Goal: Register for event/course: Register for event/course

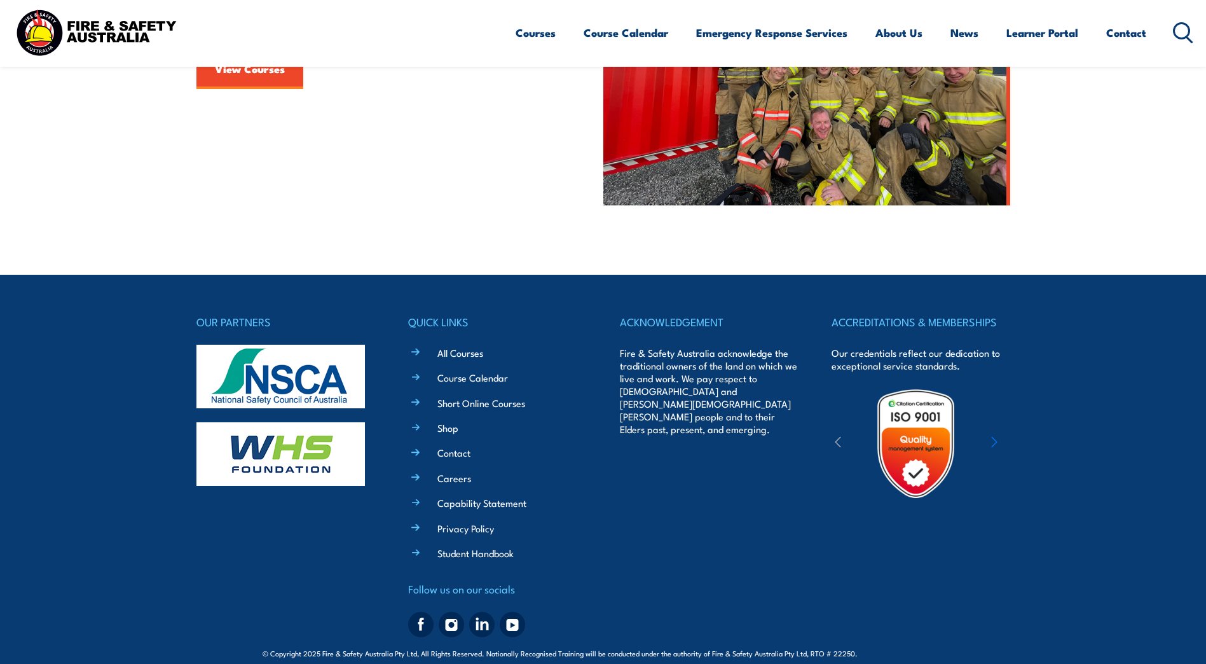
scroll to position [532, 0]
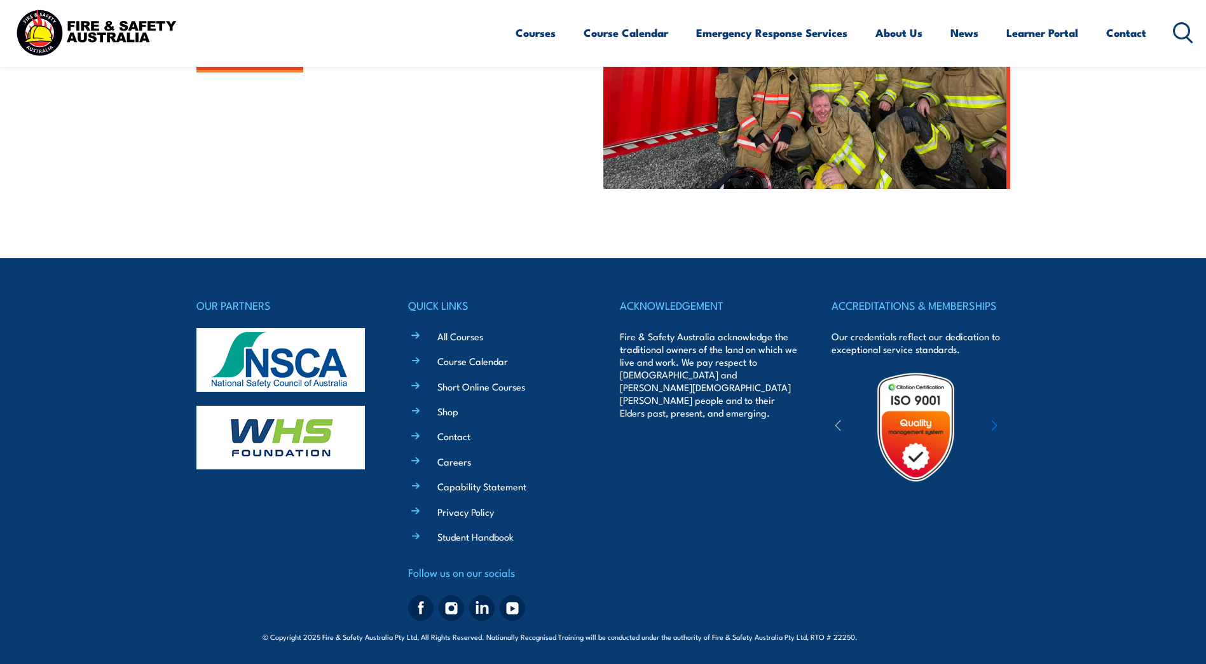
click at [419, 332] on div "QUICK LINKS All Courses Course Calendar Short Online Courses Shop Contact Caree…" at bounding box center [497, 460] width 178 height 329
click at [461, 331] on link "All Courses" at bounding box center [460, 335] width 46 height 13
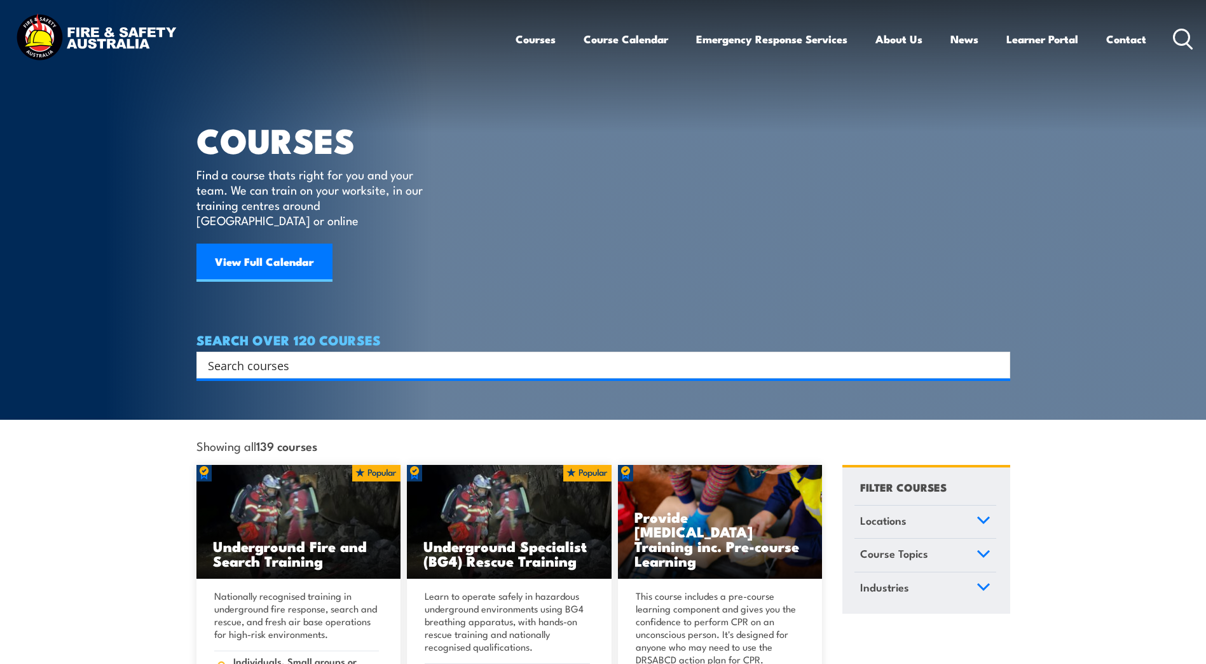
click at [236, 355] on input "Search input" at bounding box center [595, 364] width 774 height 19
type input "online fire warden trianing"
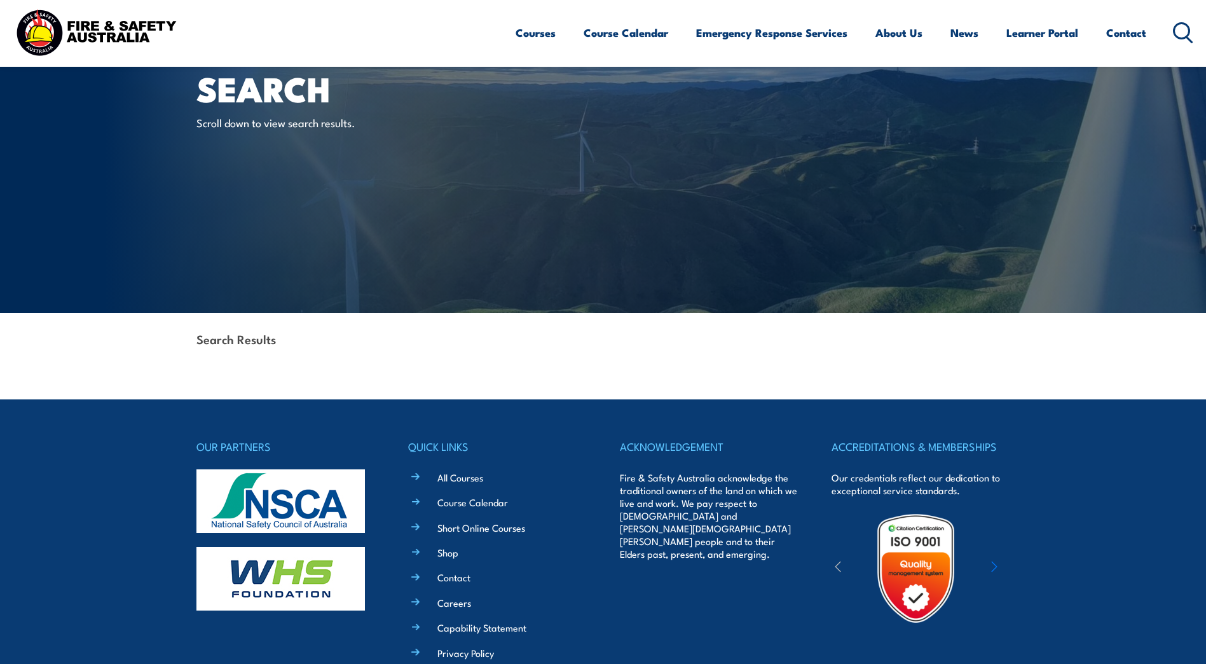
scroll to position [193, 0]
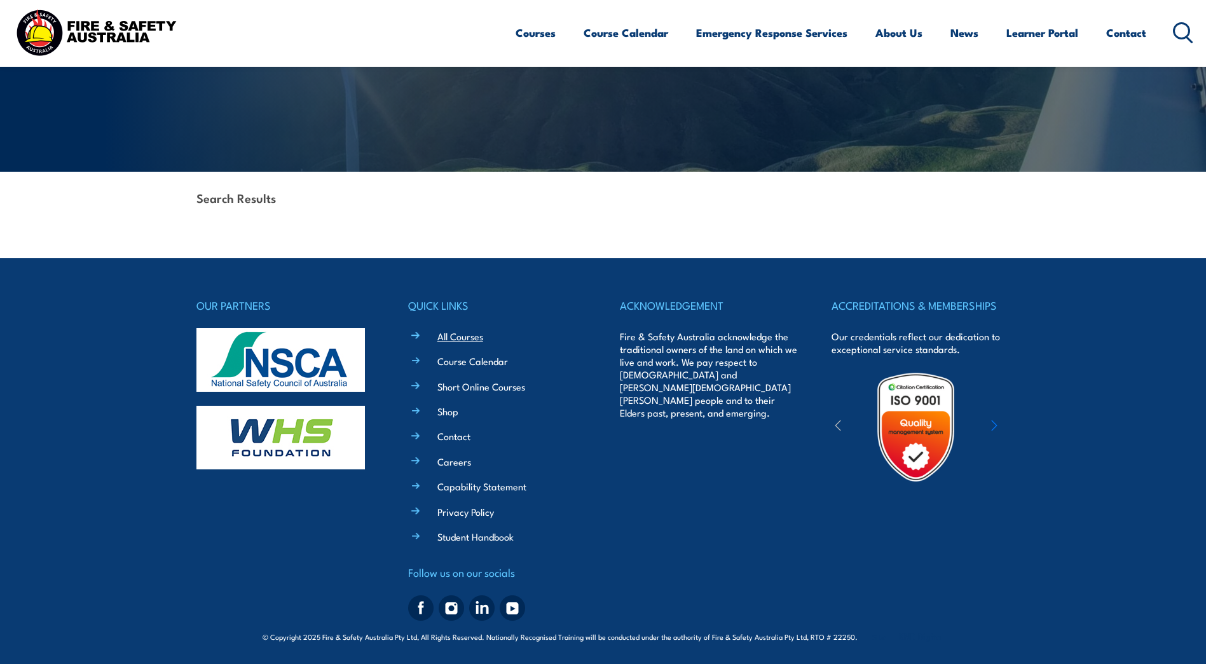
click at [458, 336] on link "All Courses" at bounding box center [460, 335] width 46 height 13
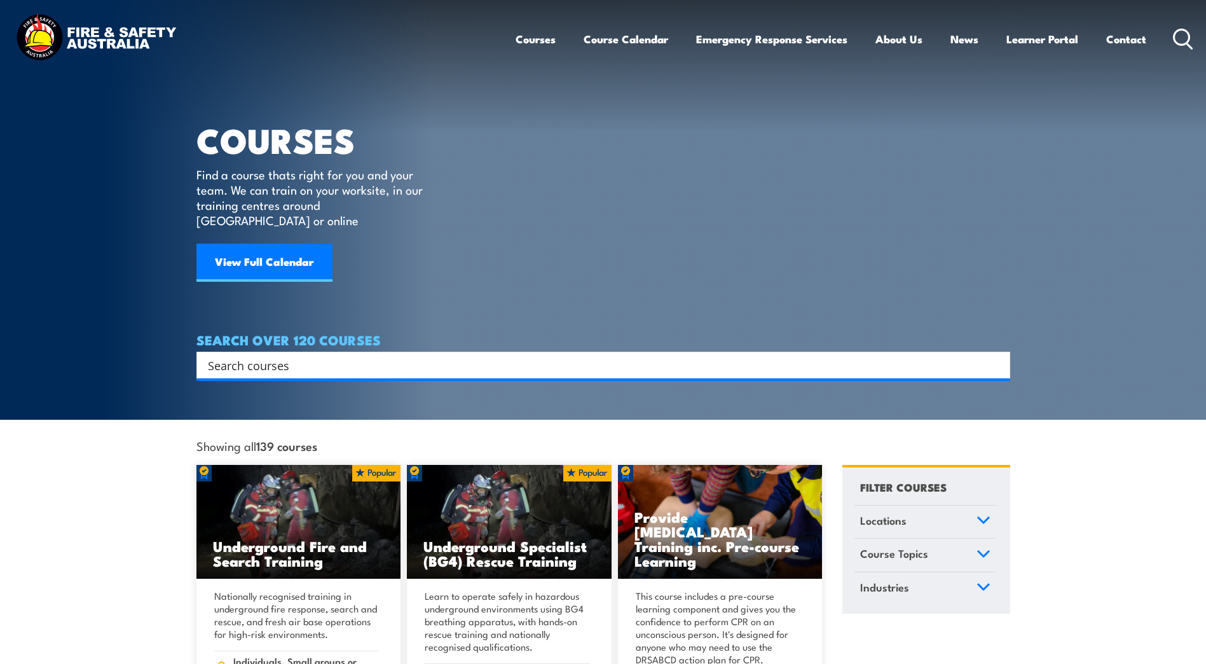
click at [259, 355] on input "Search input" at bounding box center [595, 364] width 774 height 19
type input "Online fire warden training"
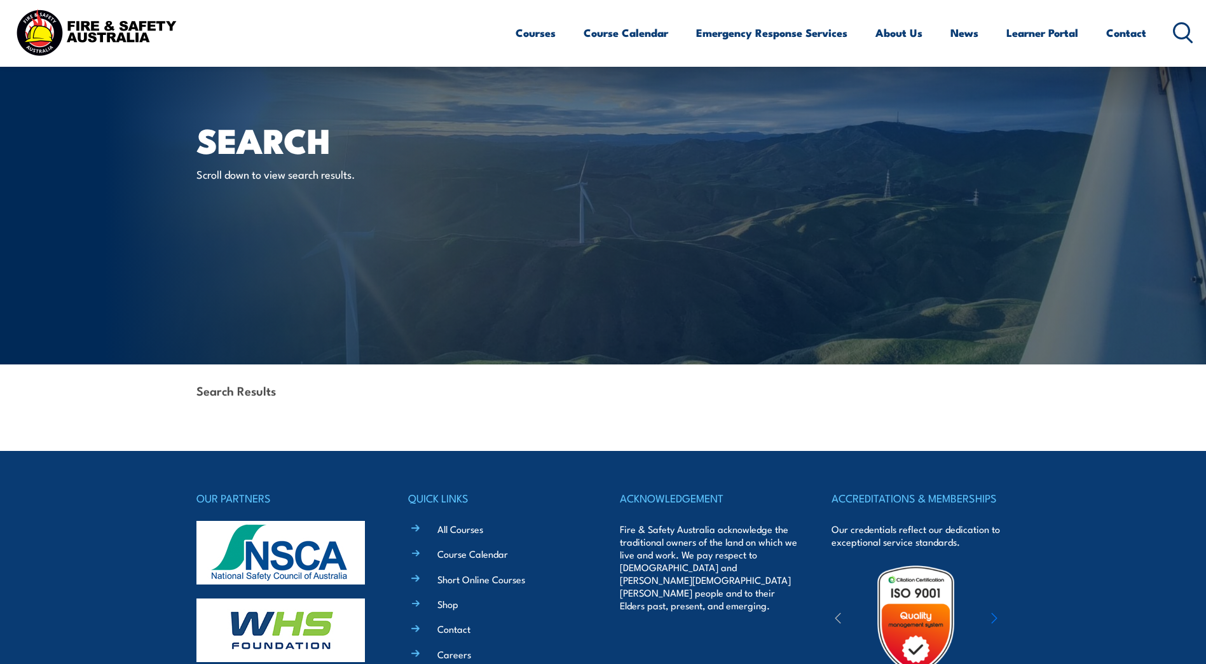
scroll to position [193, 0]
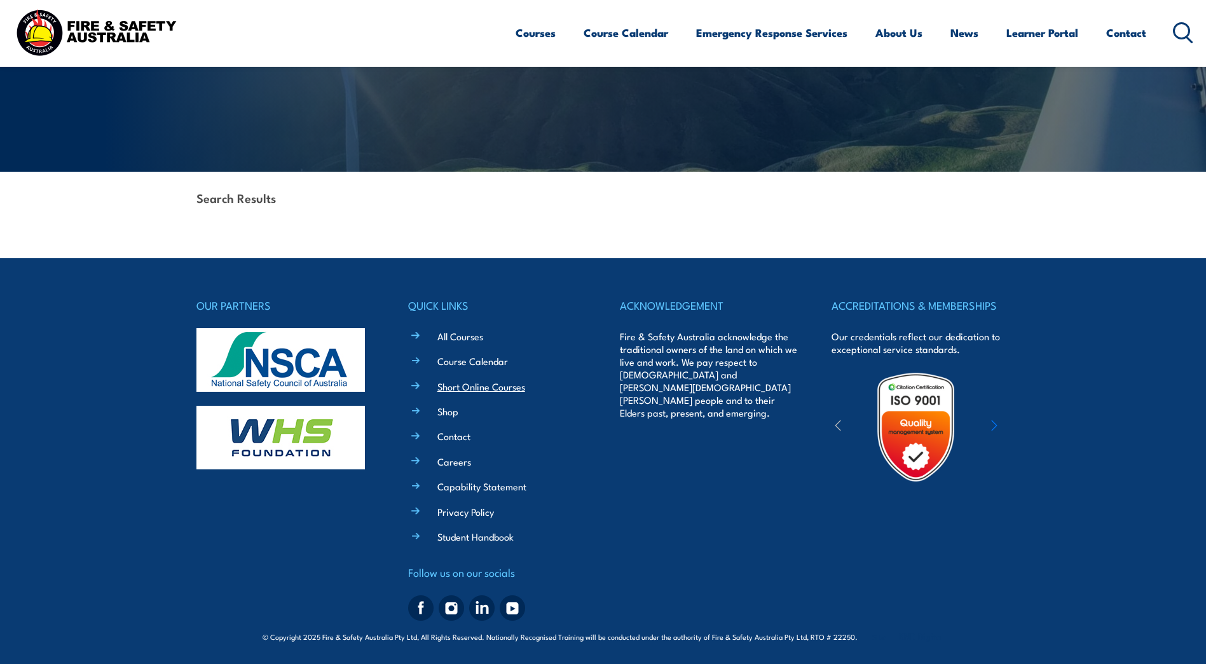
click at [465, 386] on link "Short Online Courses" at bounding box center [481, 385] width 88 height 13
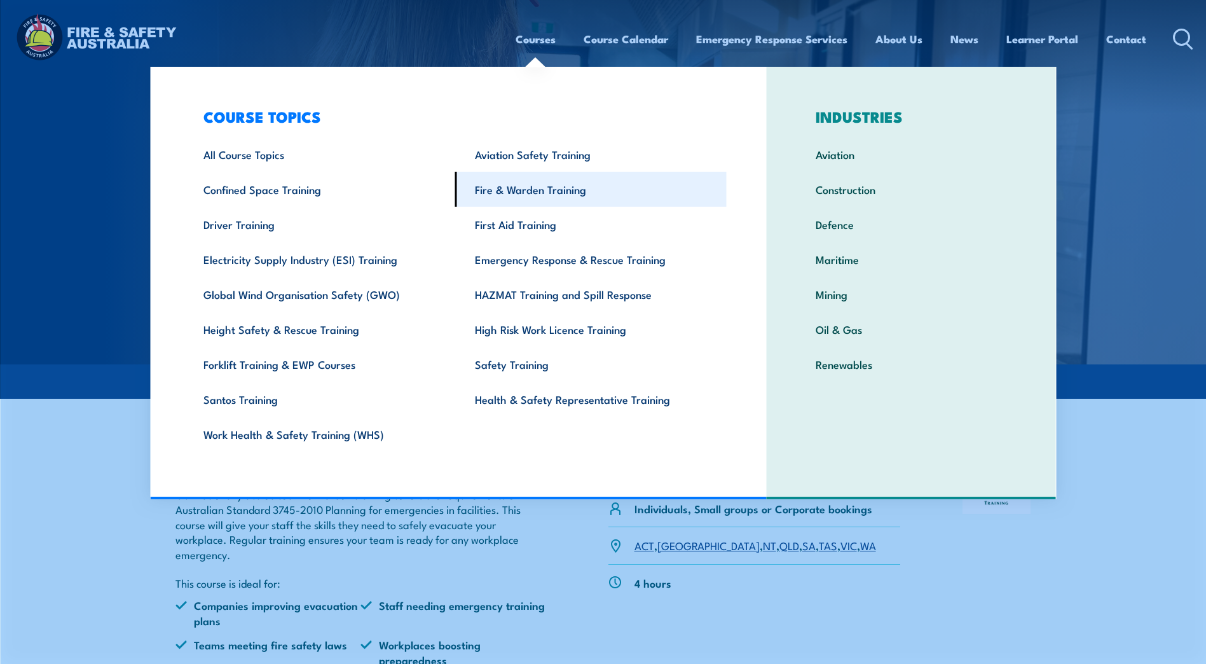
click at [514, 188] on link "Fire & Warden Training" at bounding box center [590, 189] width 271 height 35
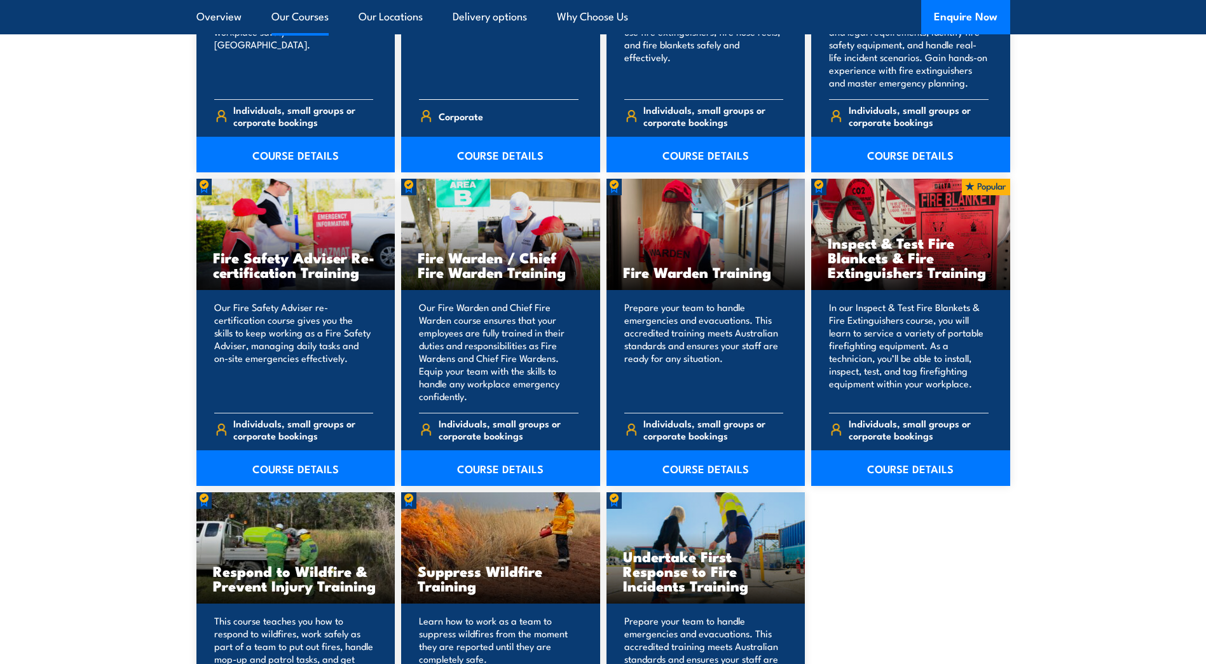
scroll to position [1589, 0]
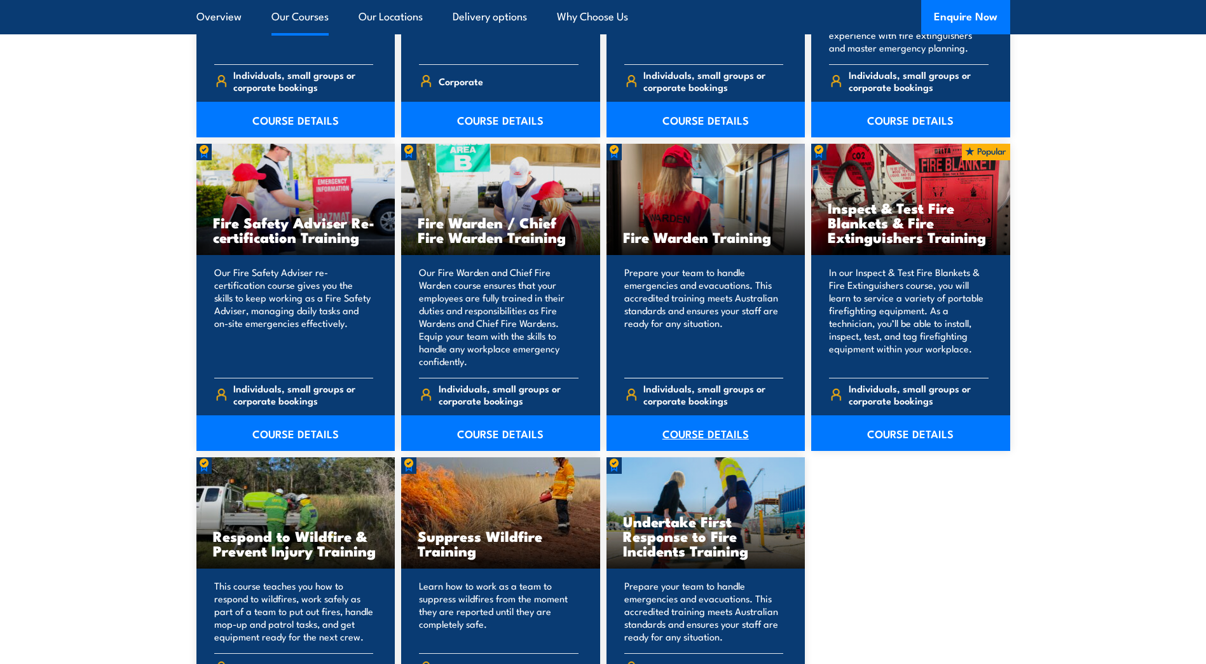
click at [710, 431] on link "COURSE DETAILS" at bounding box center [705, 433] width 199 height 36
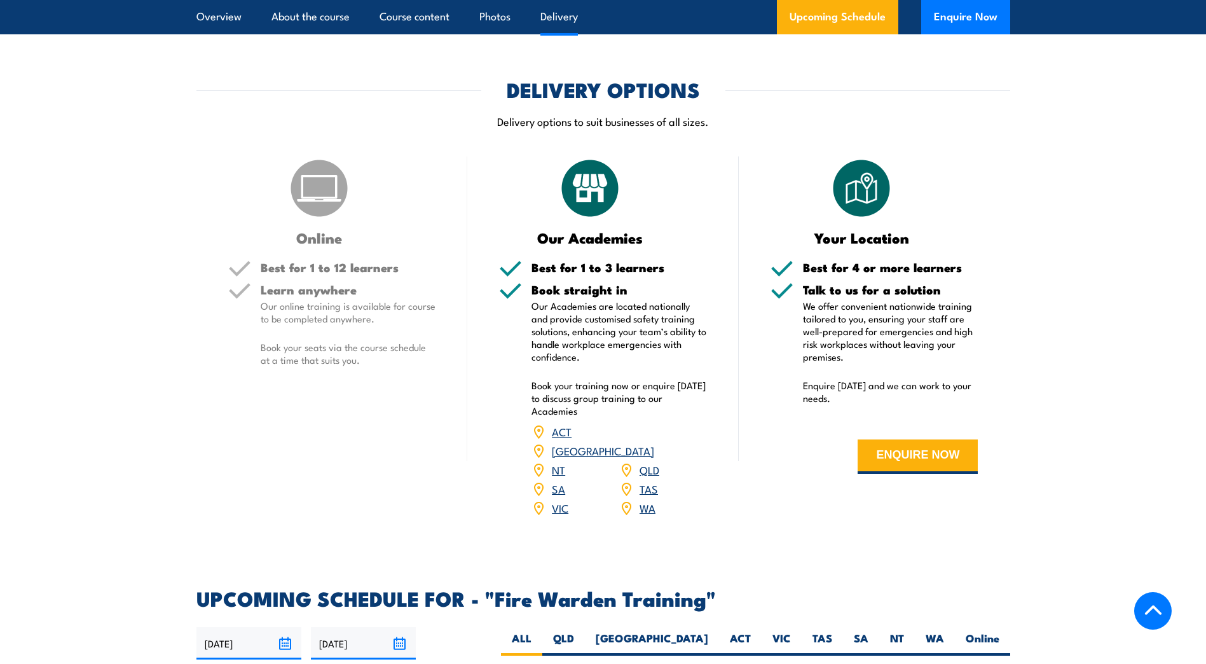
scroll to position [1780, 0]
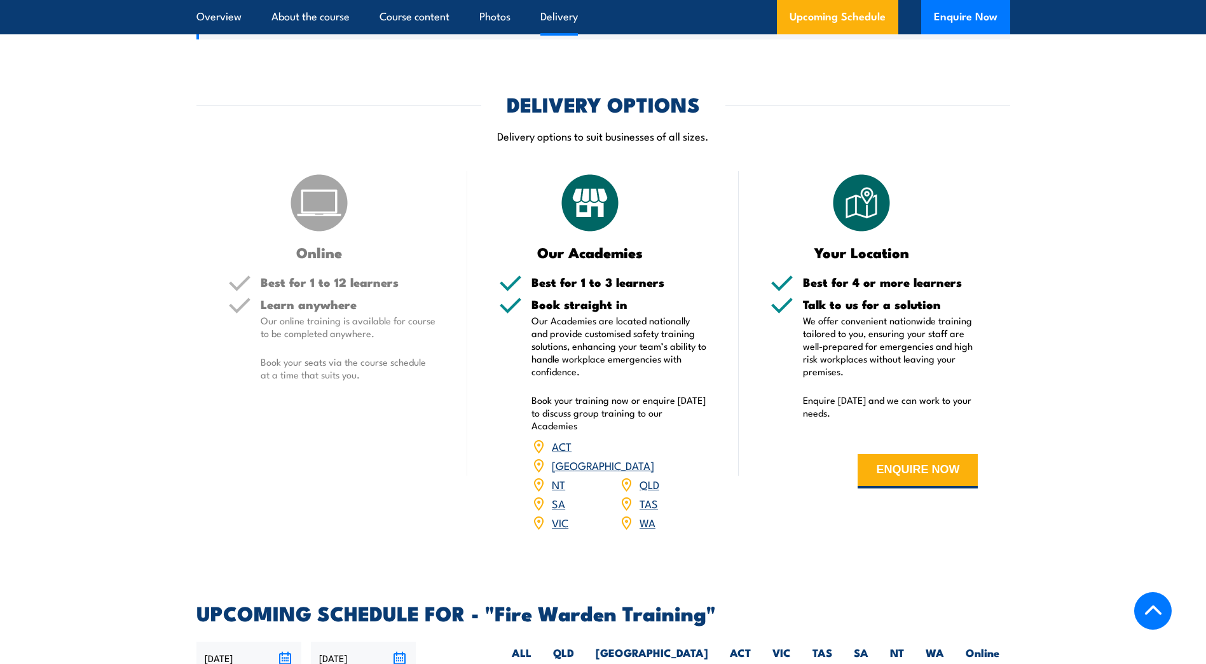
click at [320, 191] on img at bounding box center [319, 203] width 64 height 64
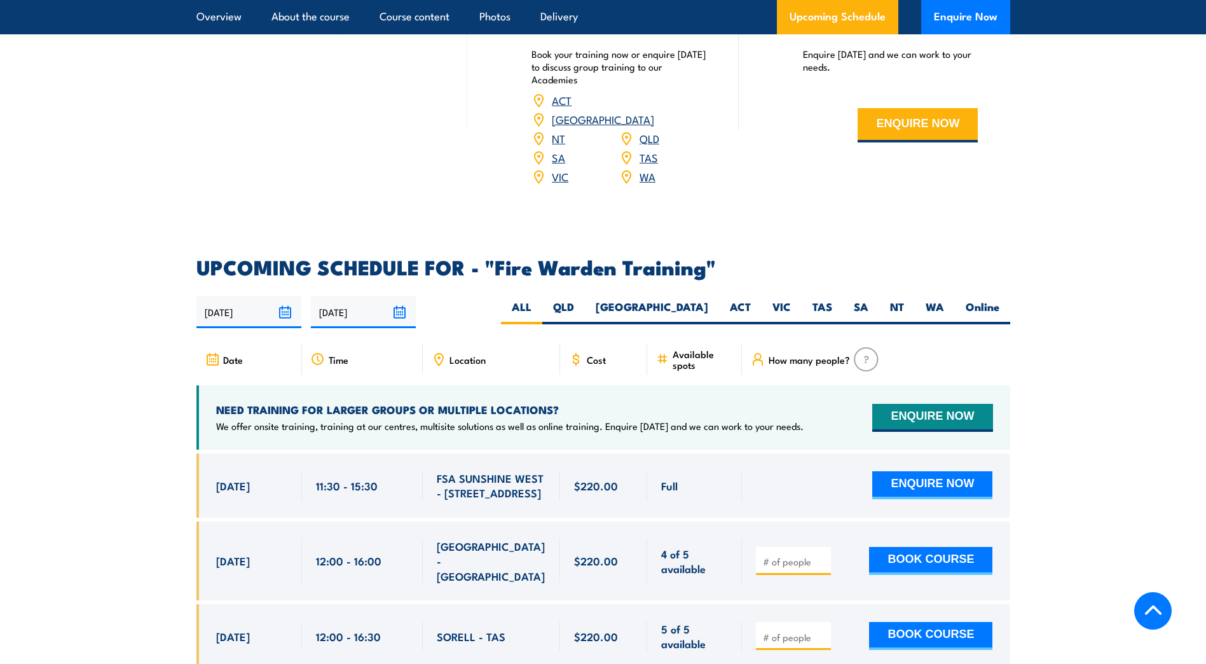
scroll to position [2161, 0]
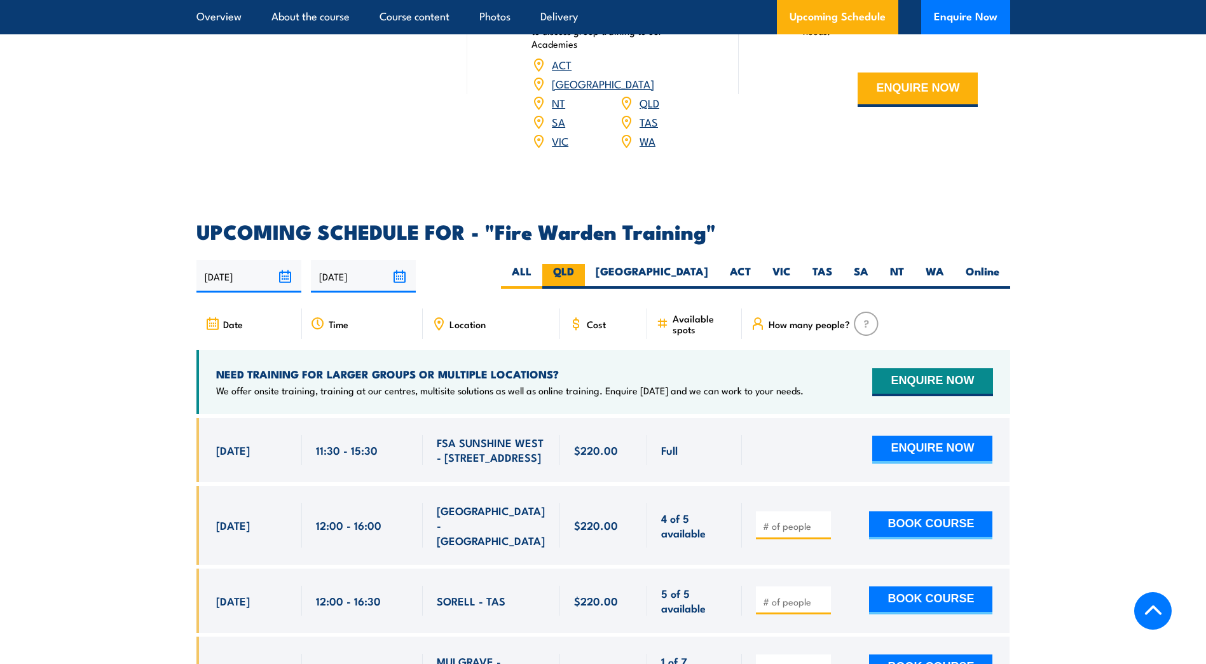
click at [585, 264] on label "QLD" at bounding box center [563, 276] width 43 height 25
click at [582, 264] on input "QLD" at bounding box center [578, 268] width 8 height 8
radio input "true"
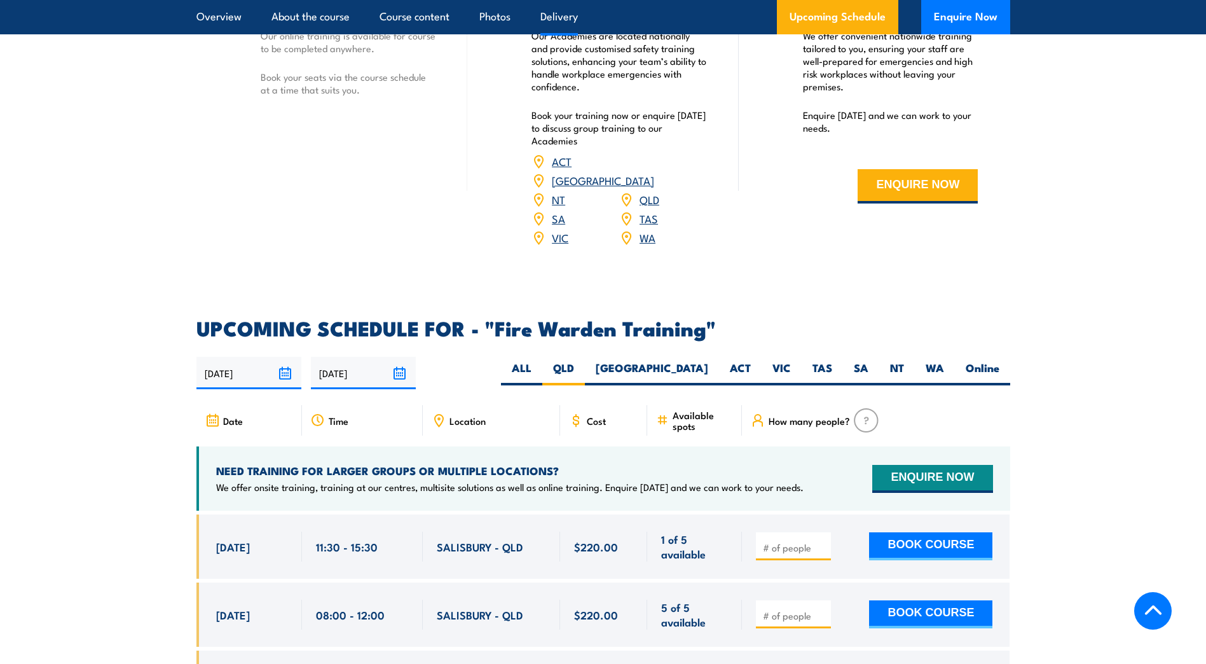
scroll to position [2046, 0]
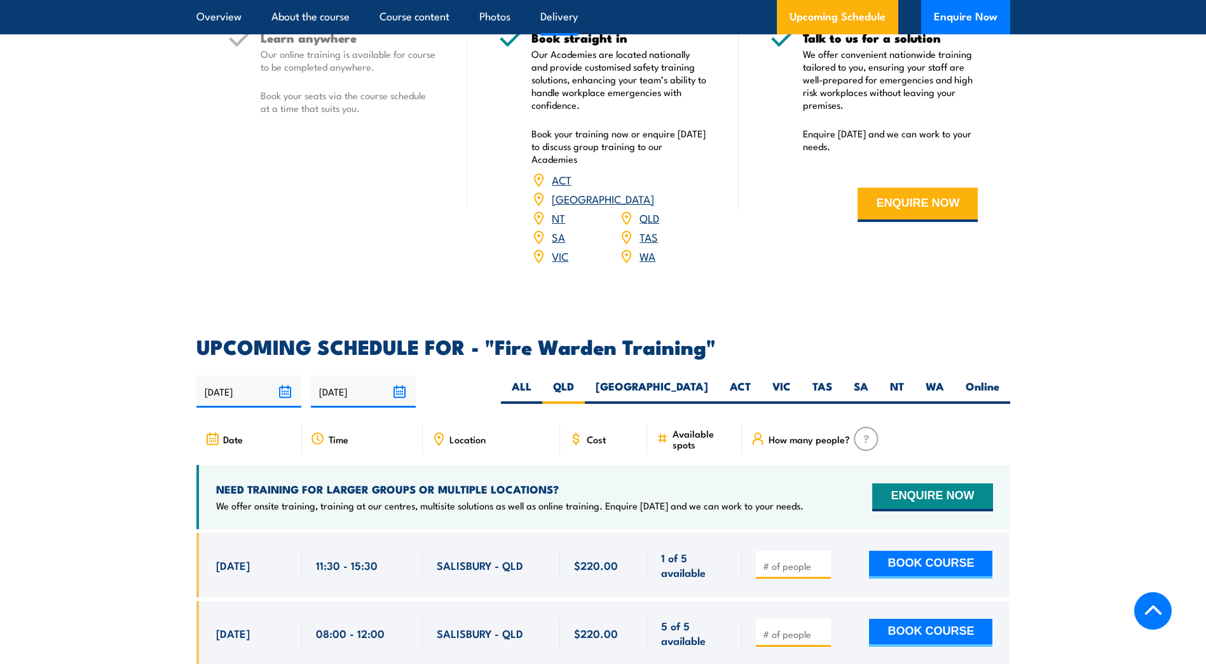
click at [440, 436] on icon at bounding box center [439, 437] width 2 height 2
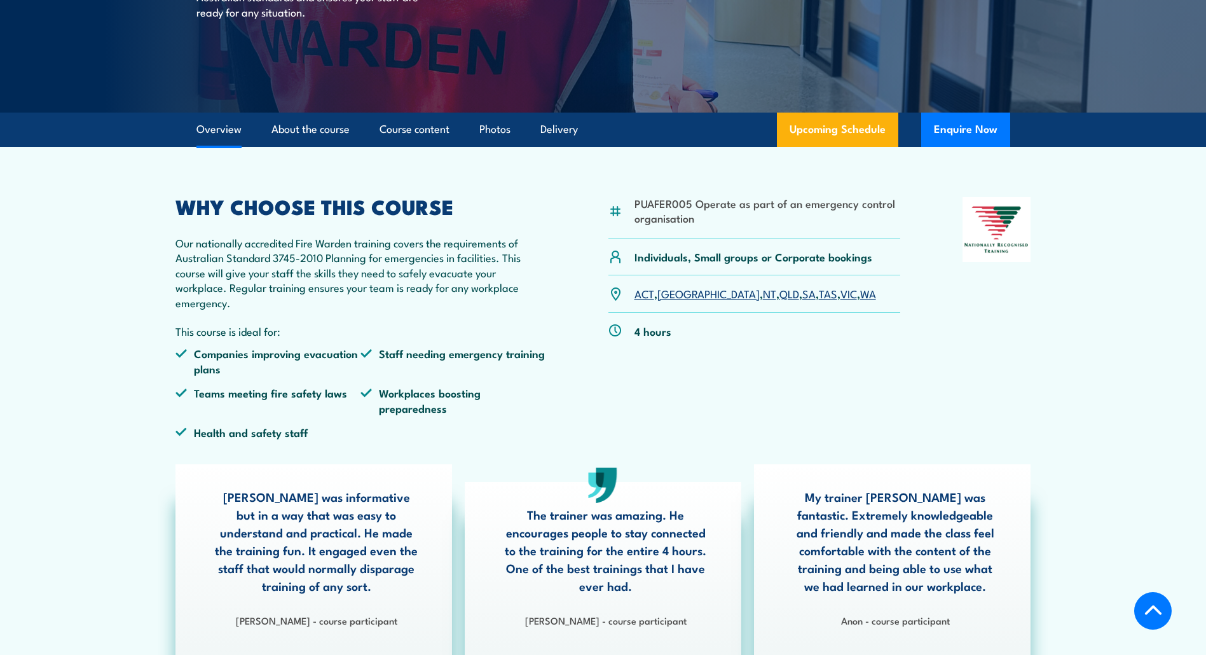
scroll to position [203, 0]
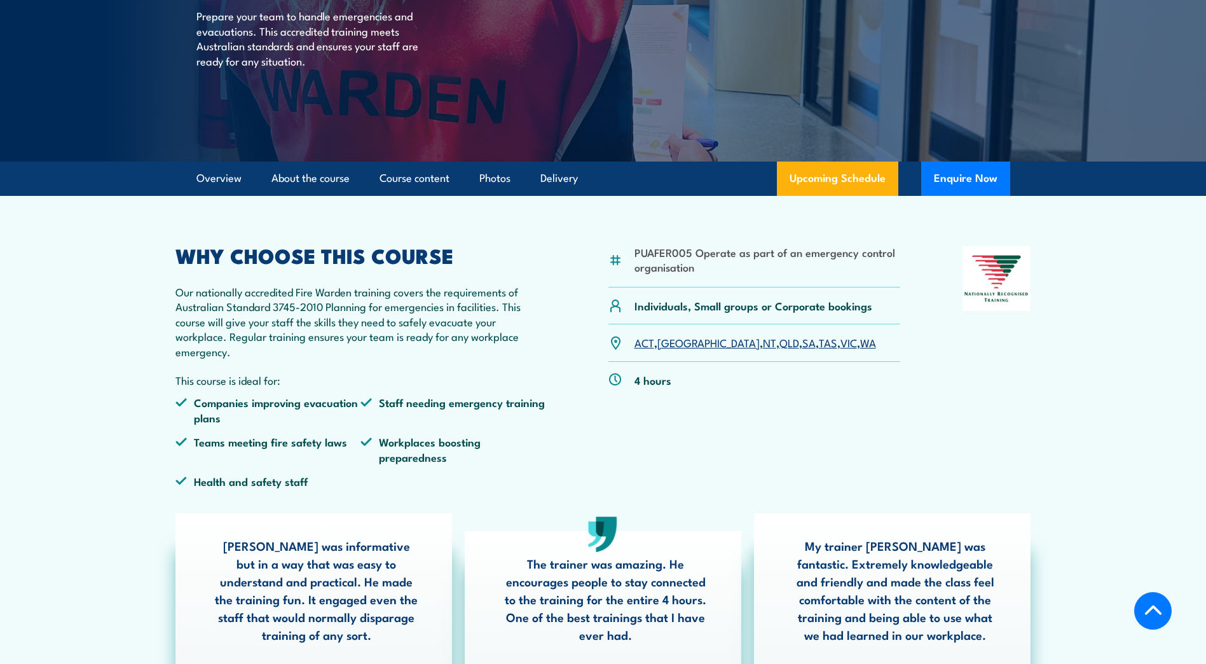
click at [779, 341] on link "QLD" at bounding box center [789, 341] width 20 height 15
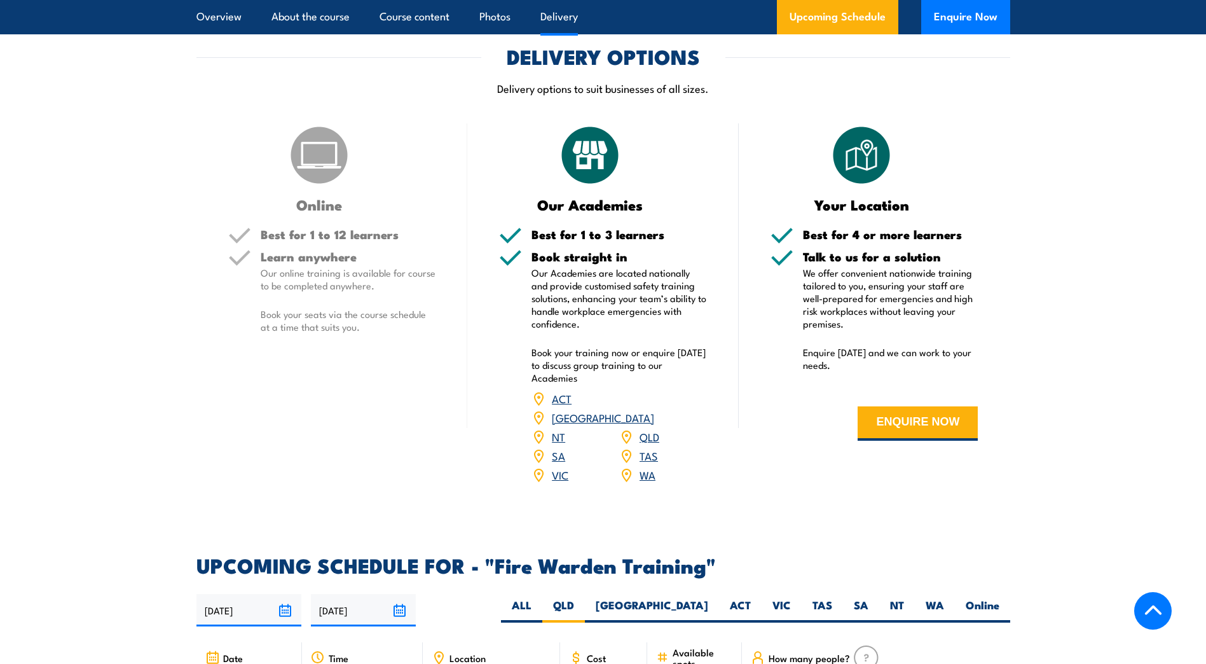
scroll to position [1728, 0]
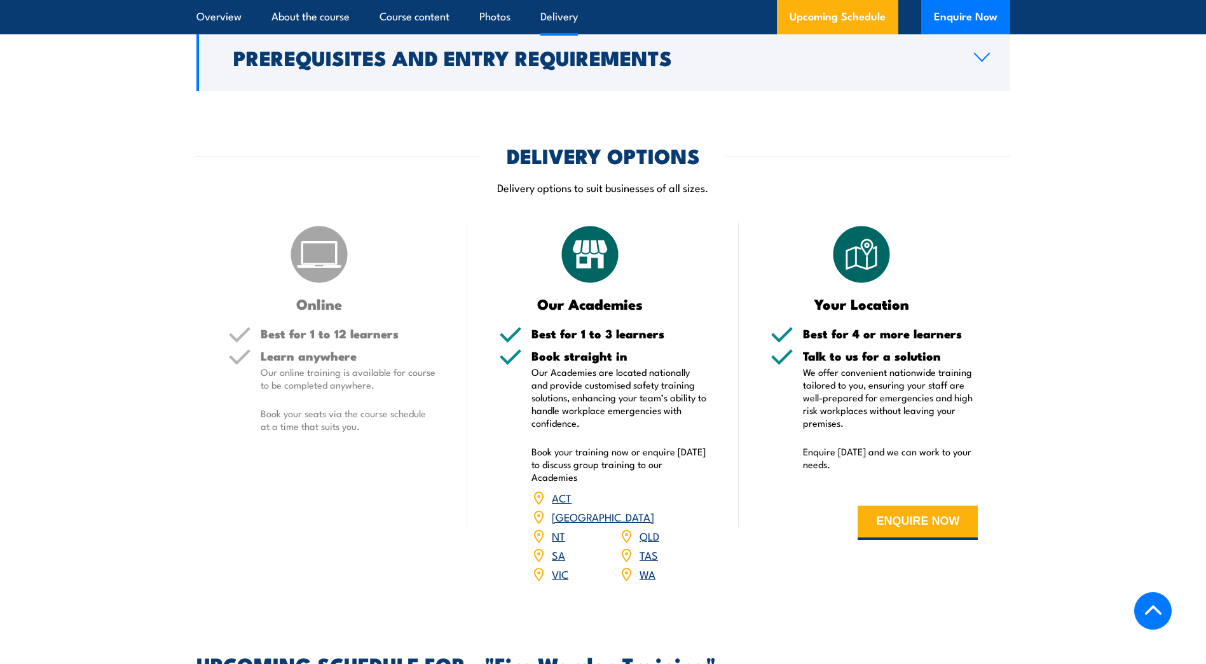
click at [651, 528] on link "QLD" at bounding box center [649, 535] width 20 height 15
